Goal: Check status: Check status

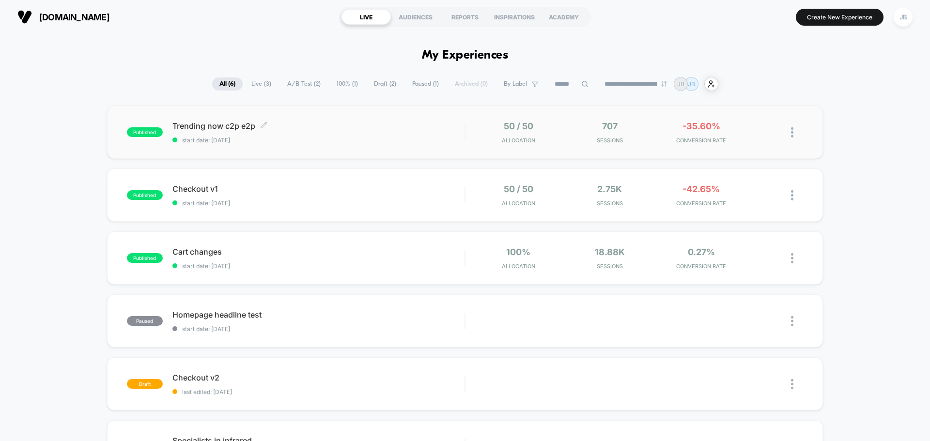
click at [350, 141] on span "start date: [DATE]" at bounding box center [318, 140] width 292 height 7
click at [294, 200] on span "start date: [DATE]" at bounding box center [318, 203] width 292 height 7
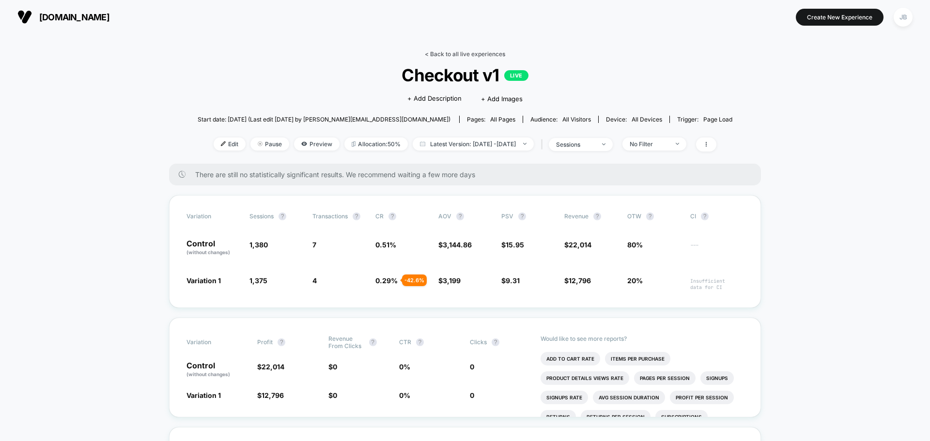
click at [496, 52] on link "< Back to all live experiences" at bounding box center [465, 53] width 80 height 7
